Goal: Ask a question

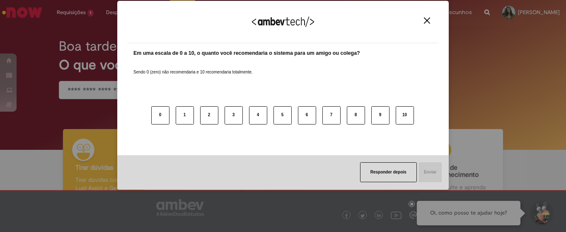
click at [423, 19] on button "Close" at bounding box center [426, 20] width 11 height 7
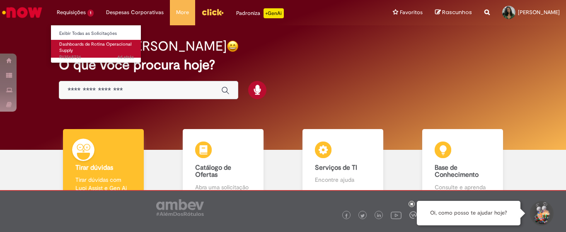
click at [81, 45] on span "Dashboards de Rotina Operacional Supply" at bounding box center [95, 47] width 72 height 13
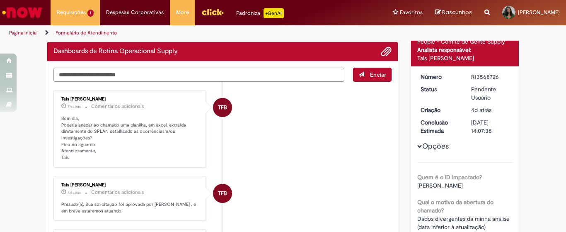
scroll to position [30, 0]
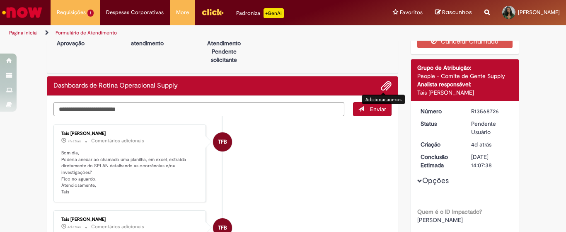
click at [382, 86] on span "Adicionar anexos" at bounding box center [386, 86] width 10 height 10
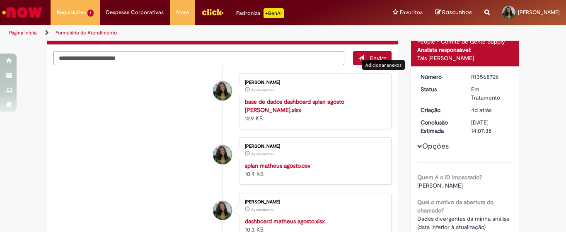
scroll to position [0, 0]
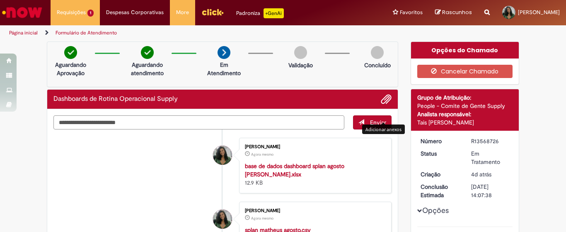
drag, startPoint x: 160, startPoint y: 120, endPoint x: 173, endPoint y: 137, distance: 21.5
click at [162, 122] on textarea "Digite sua mensagem aqui..." at bounding box center [198, 122] width 291 height 14
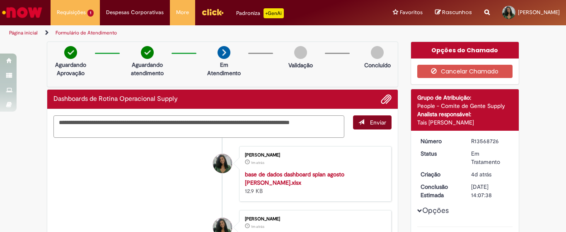
type textarea "**********"
click at [364, 125] on button "Enviar" at bounding box center [372, 122] width 39 height 14
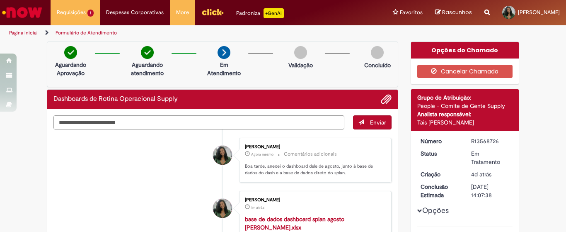
click at [119, 118] on textarea "Digite sua mensagem aqui..." at bounding box center [198, 122] width 291 height 14
type textarea "*"
